Goal: Information Seeking & Learning: Check status

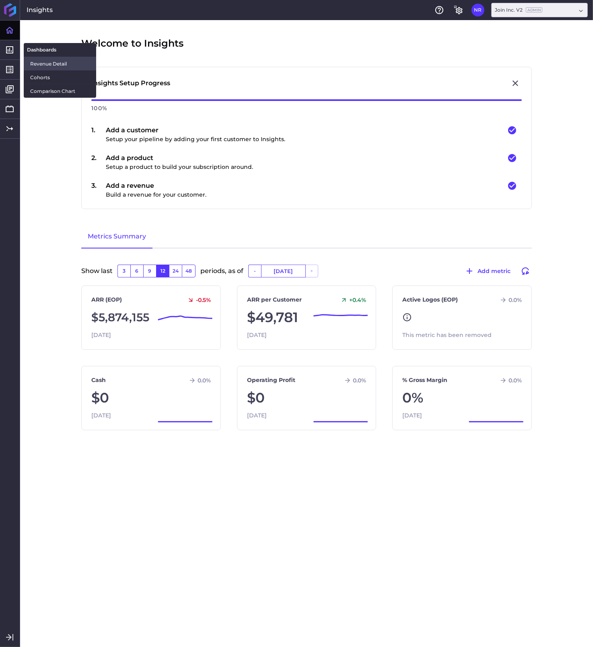
click at [33, 64] on span "Revenue Detail" at bounding box center [60, 64] width 60 height 8
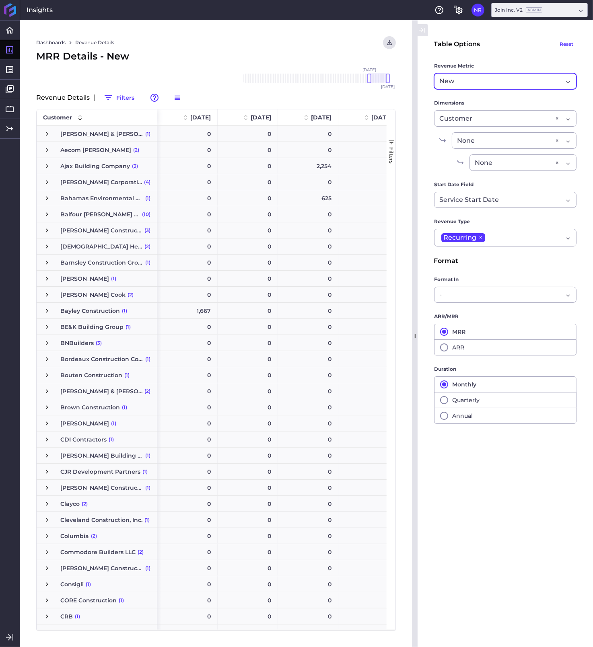
click at [569, 82] on div "New New" at bounding box center [505, 81] width 142 height 16
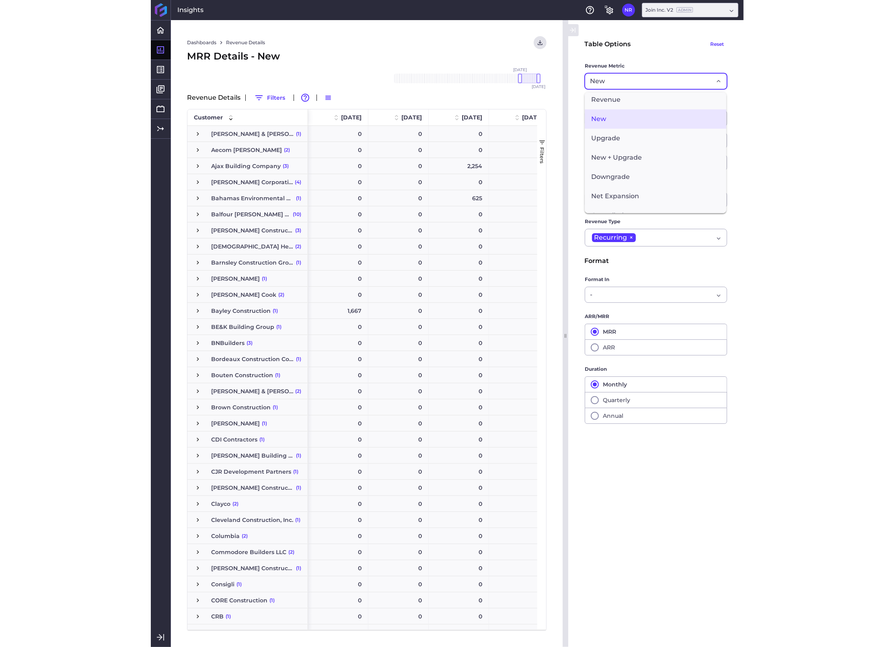
scroll to position [111, 0]
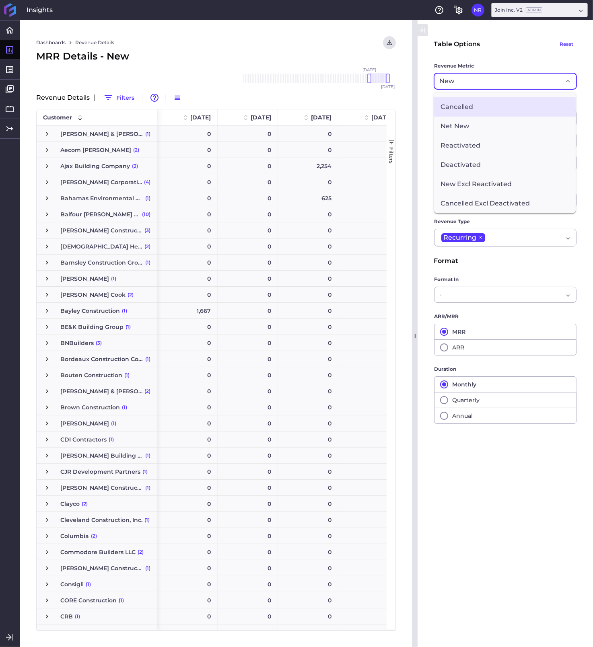
click at [453, 110] on span "Cancelled" at bounding box center [505, 106] width 142 height 19
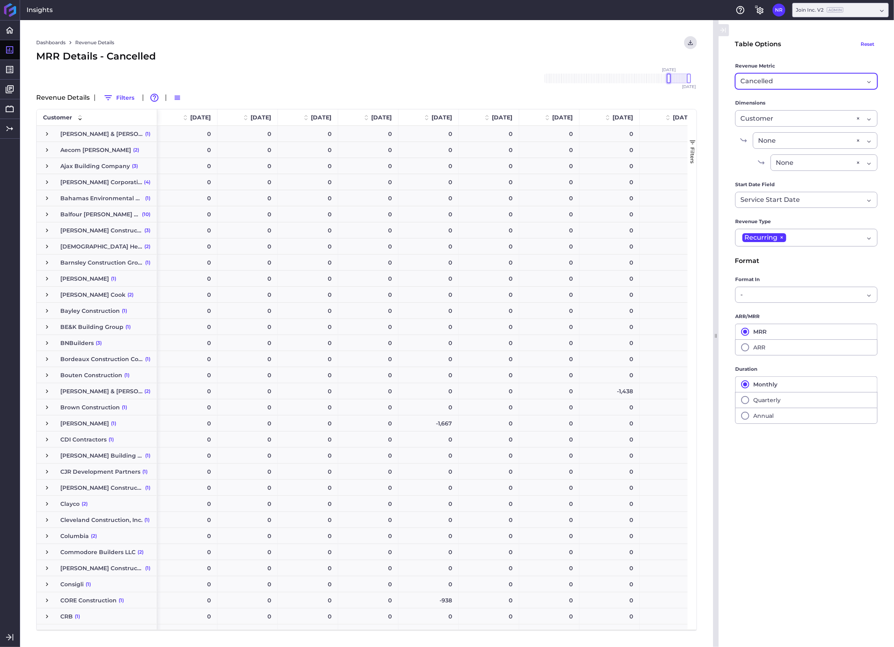
click at [592, 78] on div at bounding box center [669, 79] width 4 height 10
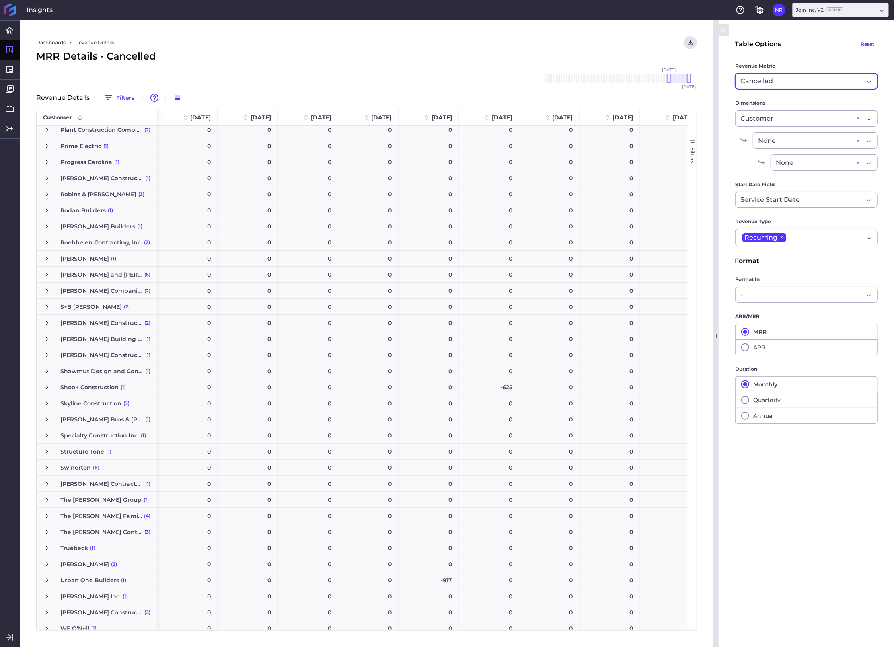
scroll to position [0, 0]
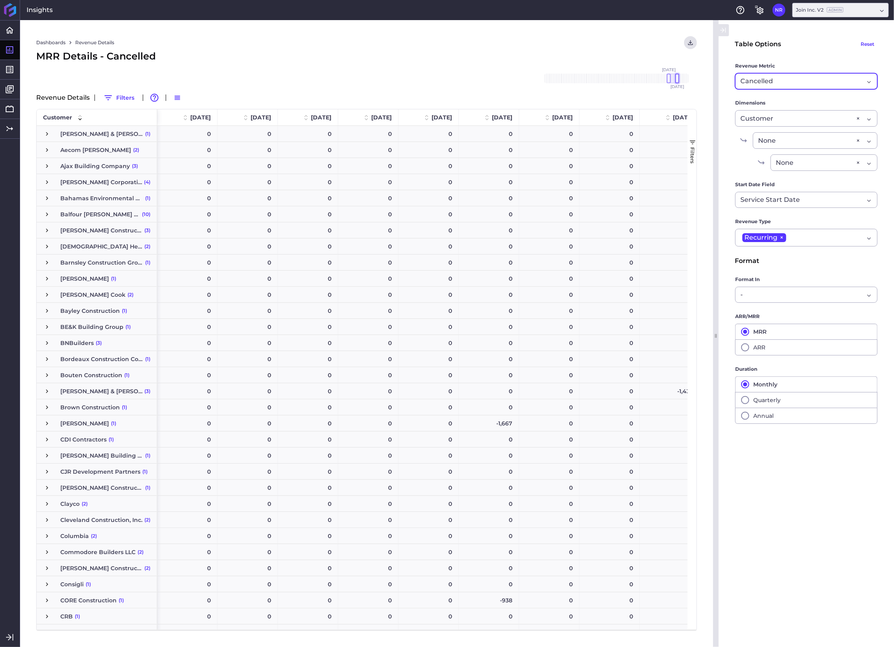
drag, startPoint x: 689, startPoint y: 76, endPoint x: 678, endPoint y: 78, distance: 11.1
click at [592, 78] on div at bounding box center [677, 79] width 4 height 10
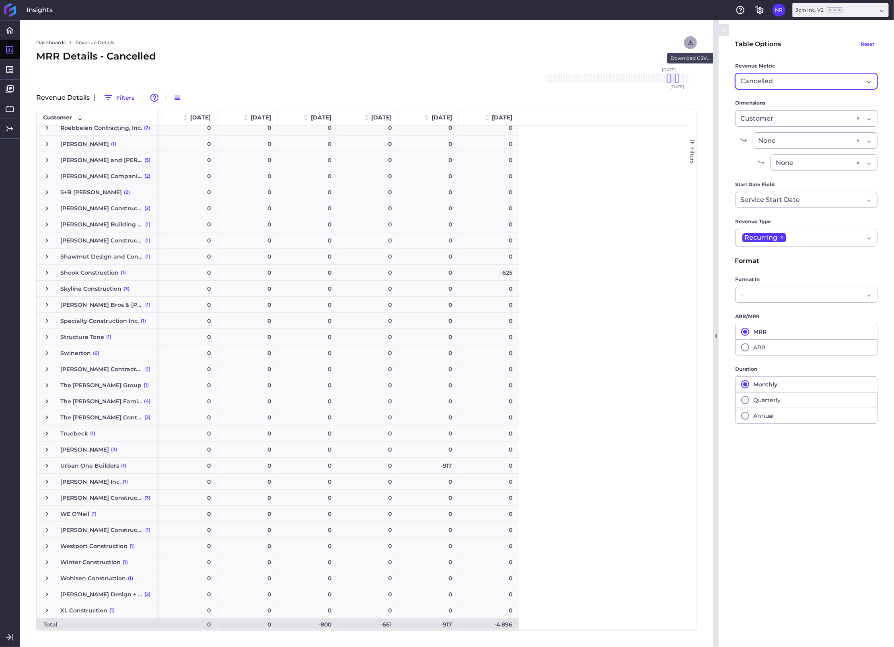
click at [592, 43] on icon "User Menu" at bounding box center [690, 42] width 7 height 7
click at [592, 78] on button "Download CSV with underlying data" at bounding box center [635, 78] width 123 height 18
click at [49, 273] on span "Press SPACE to select this row." at bounding box center [46, 272] width 7 height 7
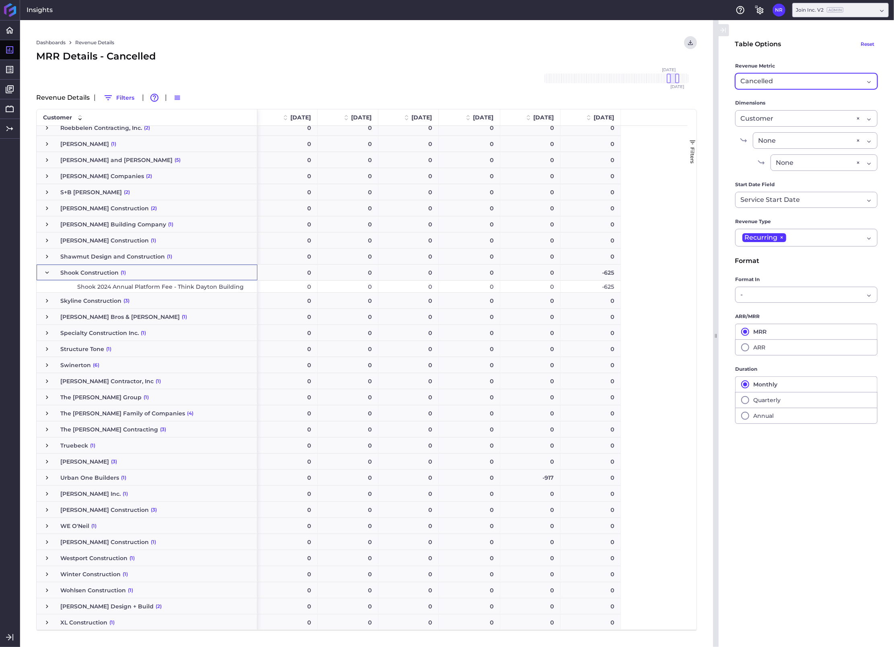
click at [48, 273] on span "Press SPACE to select this row." at bounding box center [46, 272] width 7 height 7
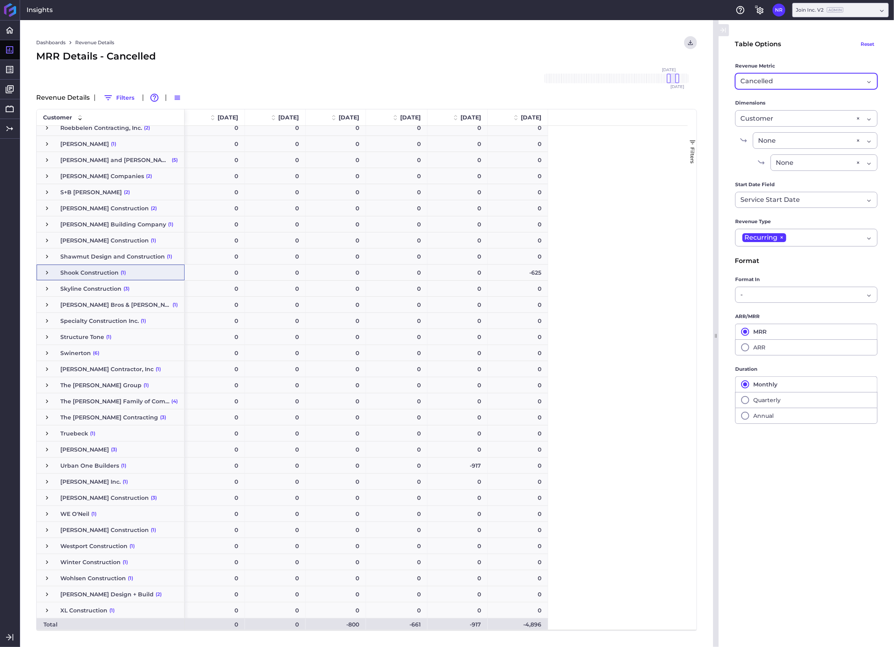
click at [592, 81] on div "Cancelled New" at bounding box center [806, 81] width 142 height 16
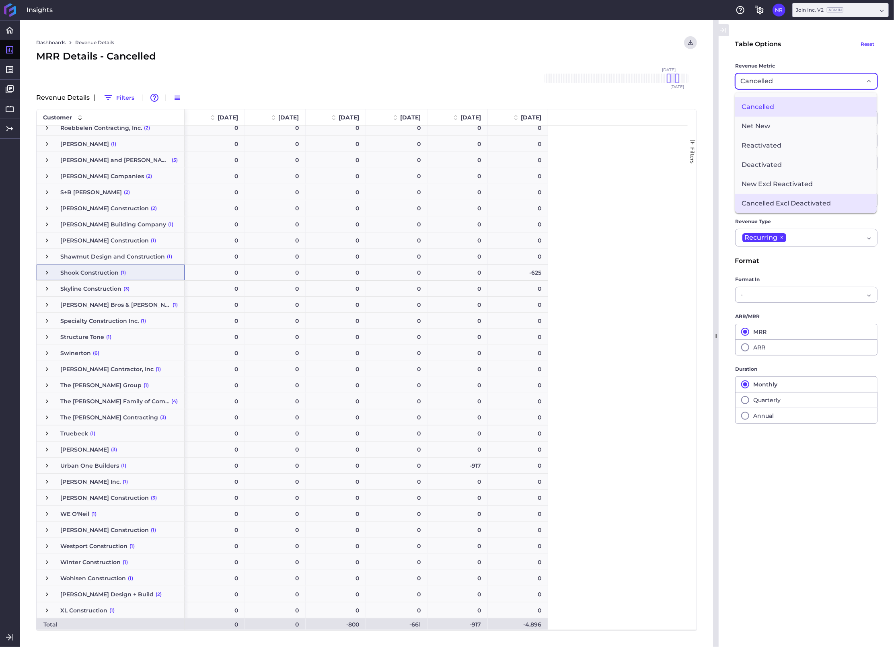
click at [592, 205] on span "Cancelled Excl Deactivated" at bounding box center [806, 203] width 142 height 19
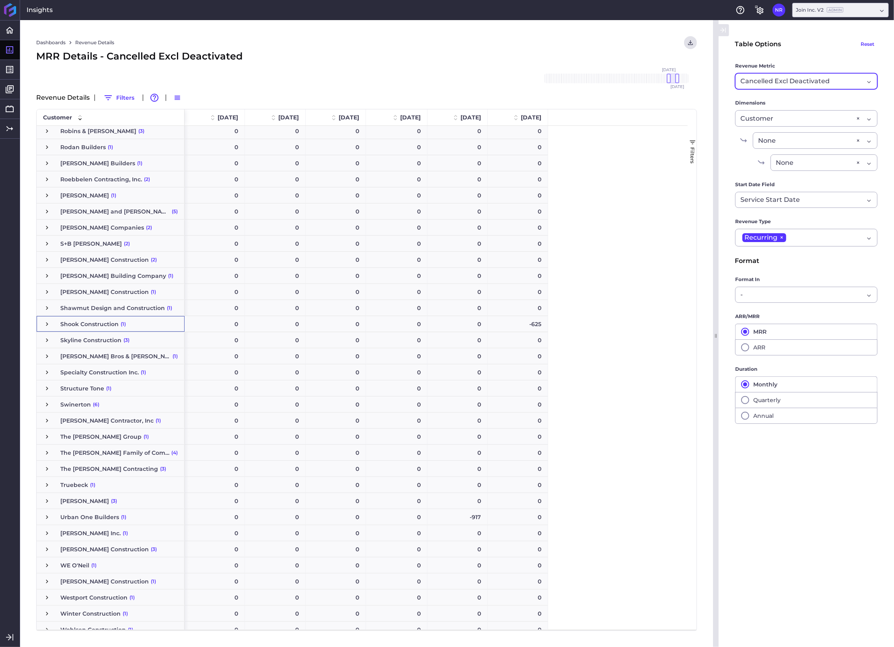
scroll to position [1695, 0]
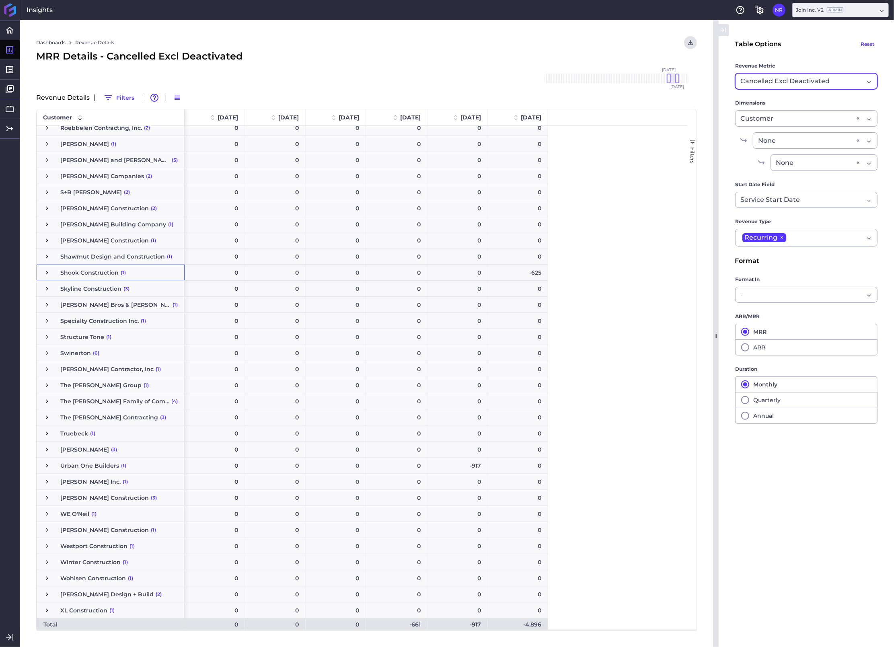
click at [592, 78] on div "Cancelled Excl Deactivated New" at bounding box center [806, 81] width 142 height 16
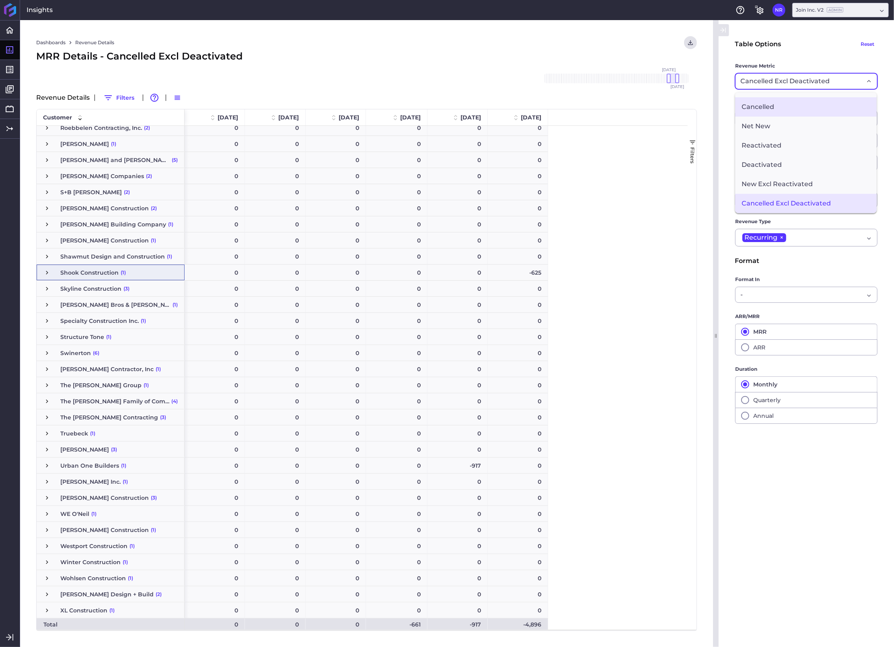
click at [592, 110] on span "Cancelled" at bounding box center [806, 106] width 142 height 19
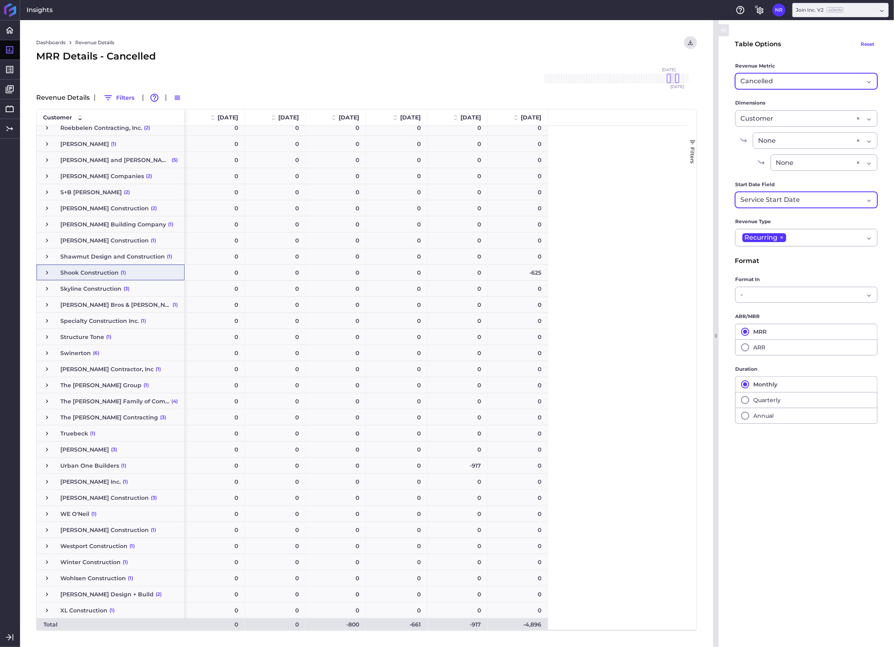
click at [592, 200] on div "Service Start Date Service Start Date" at bounding box center [806, 200] width 142 height 16
click at [592, 200] on icon "Dropdown select" at bounding box center [869, 199] width 6 height 6
click at [47, 466] on span "Press SPACE to select this row." at bounding box center [46, 465] width 7 height 7
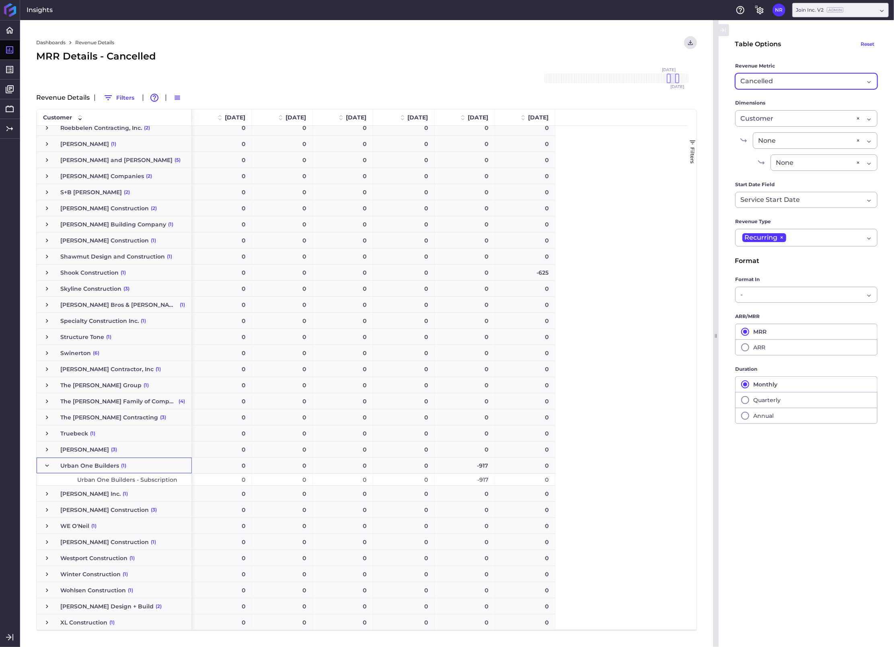
click at [46, 466] on span "Press SPACE to select this row." at bounding box center [46, 465] width 7 height 7
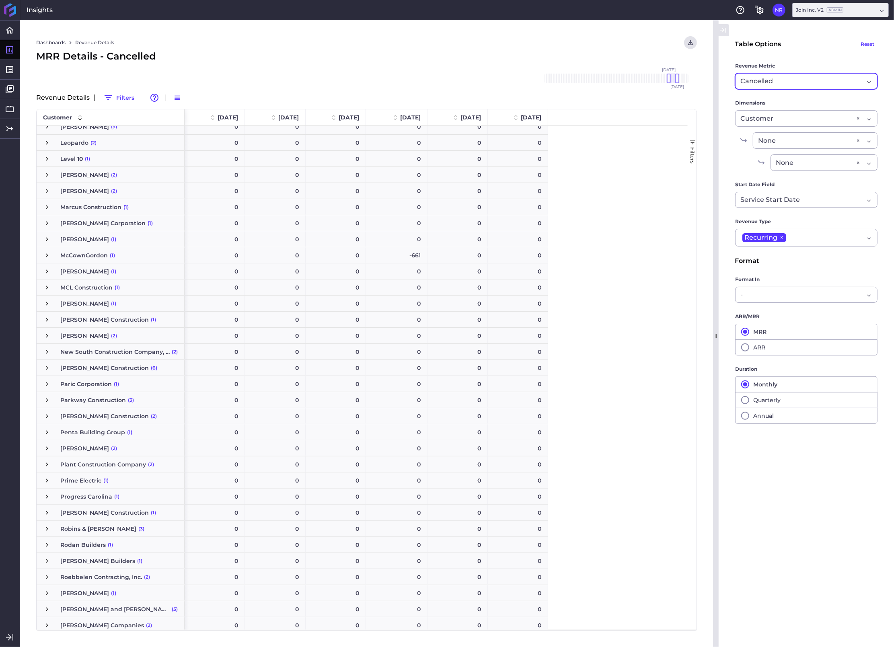
scroll to position [1237, 0]
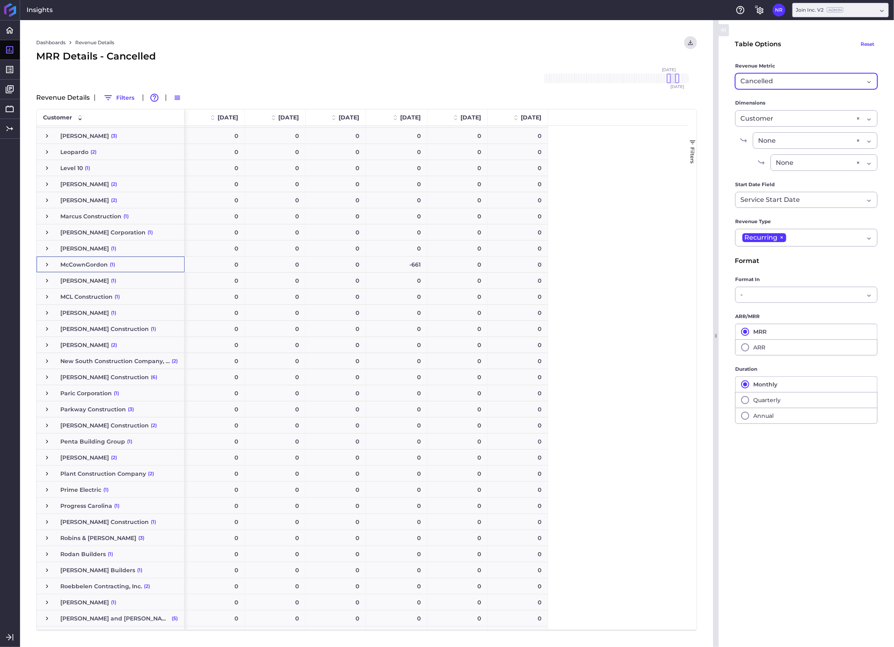
click at [48, 263] on span "Press SPACE to select this row." at bounding box center [46, 264] width 7 height 7
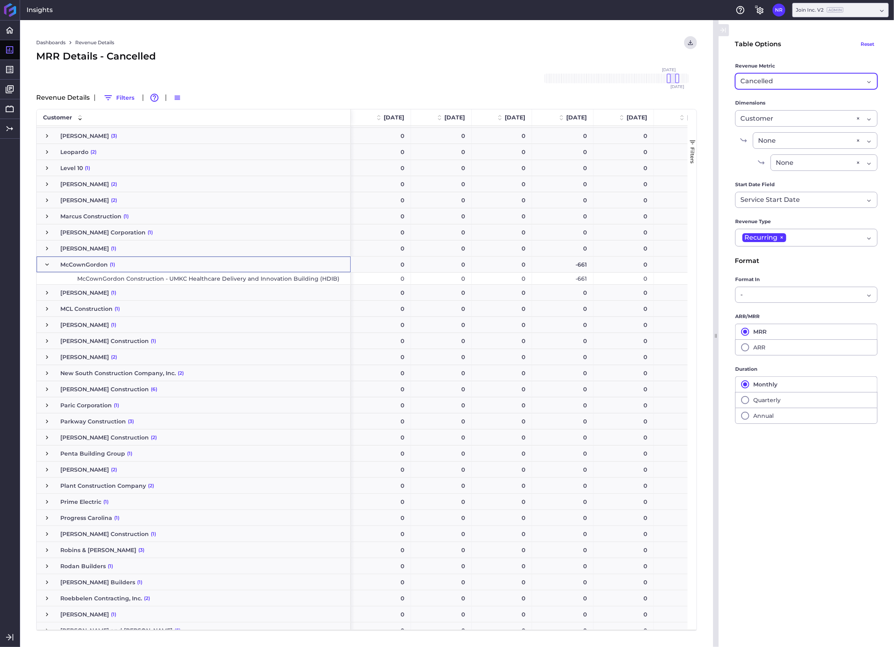
scroll to position [1707, 0]
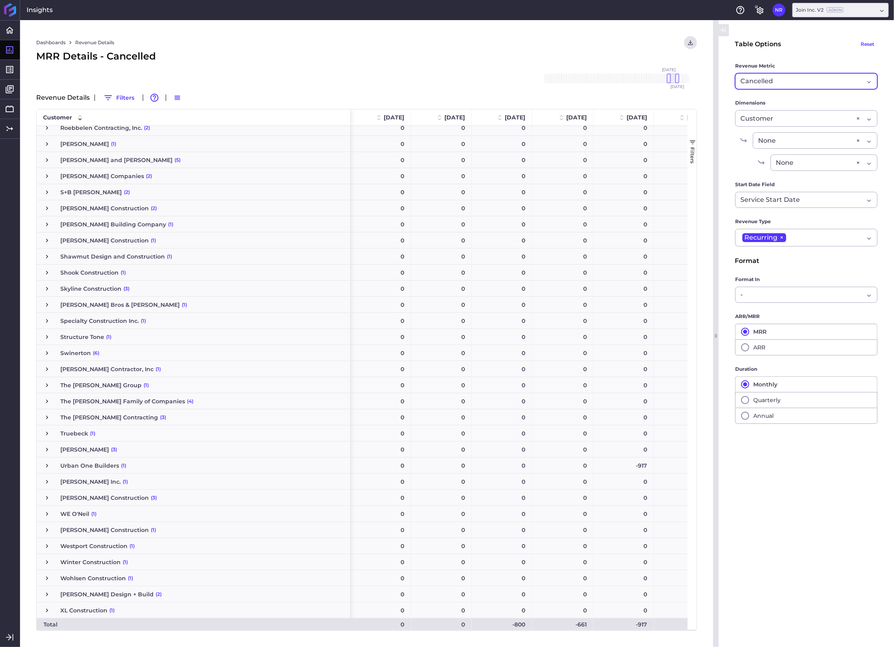
click at [592, 84] on div "Cancelled New" at bounding box center [806, 81] width 142 height 16
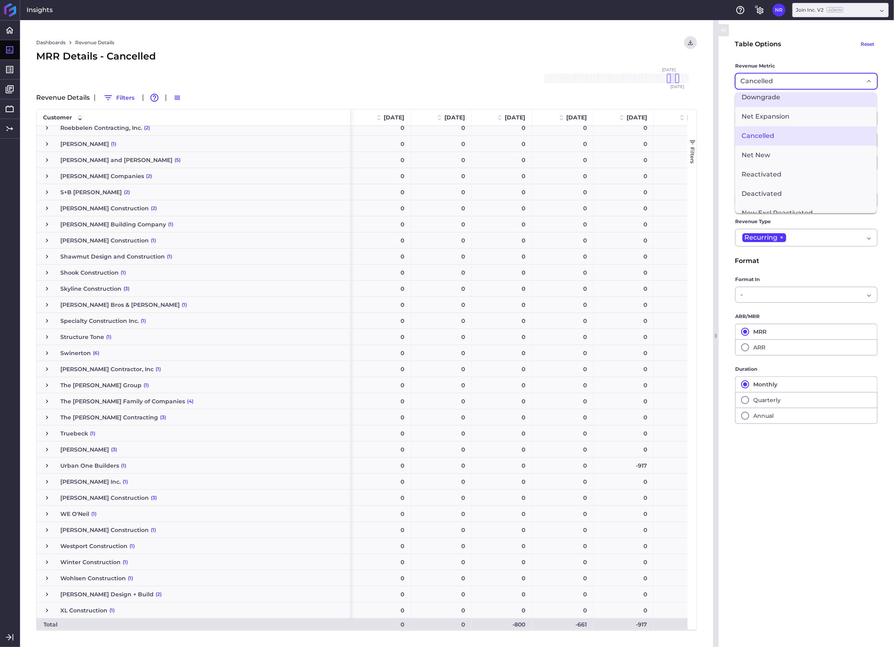
scroll to position [111, 0]
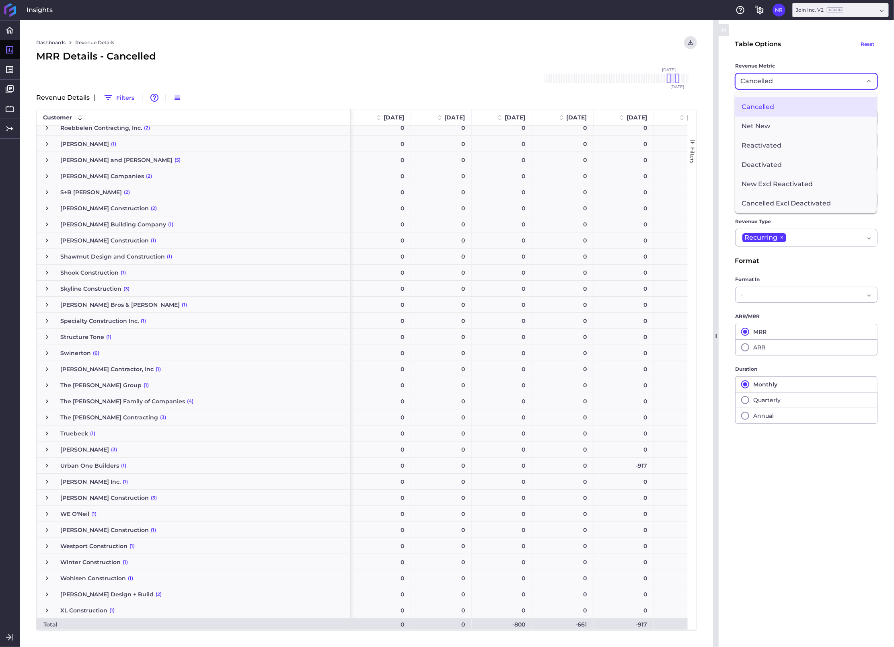
click at [592, 442] on main "Table Options Reset Revenue Metric Cancelled New Revenue New Upgrade New + Upgr…" at bounding box center [806, 333] width 175 height 595
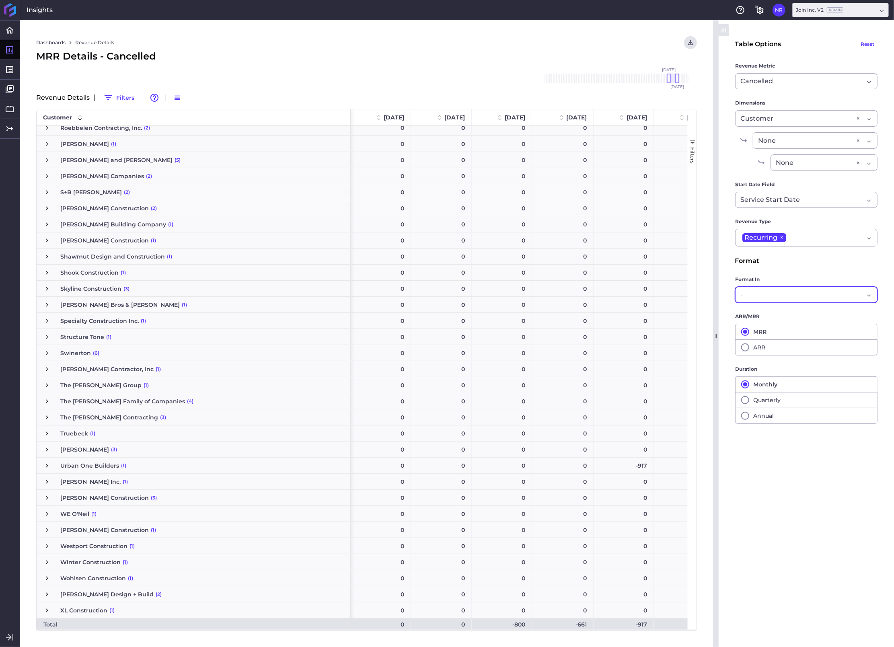
click at [592, 296] on div "- -" at bounding box center [806, 295] width 142 height 16
click at [592, 296] on icon "Dropdown select" at bounding box center [869, 294] width 6 height 6
click at [446, 337] on div "0" at bounding box center [441, 337] width 61 height 16
